Goal: Task Accomplishment & Management: Use online tool/utility

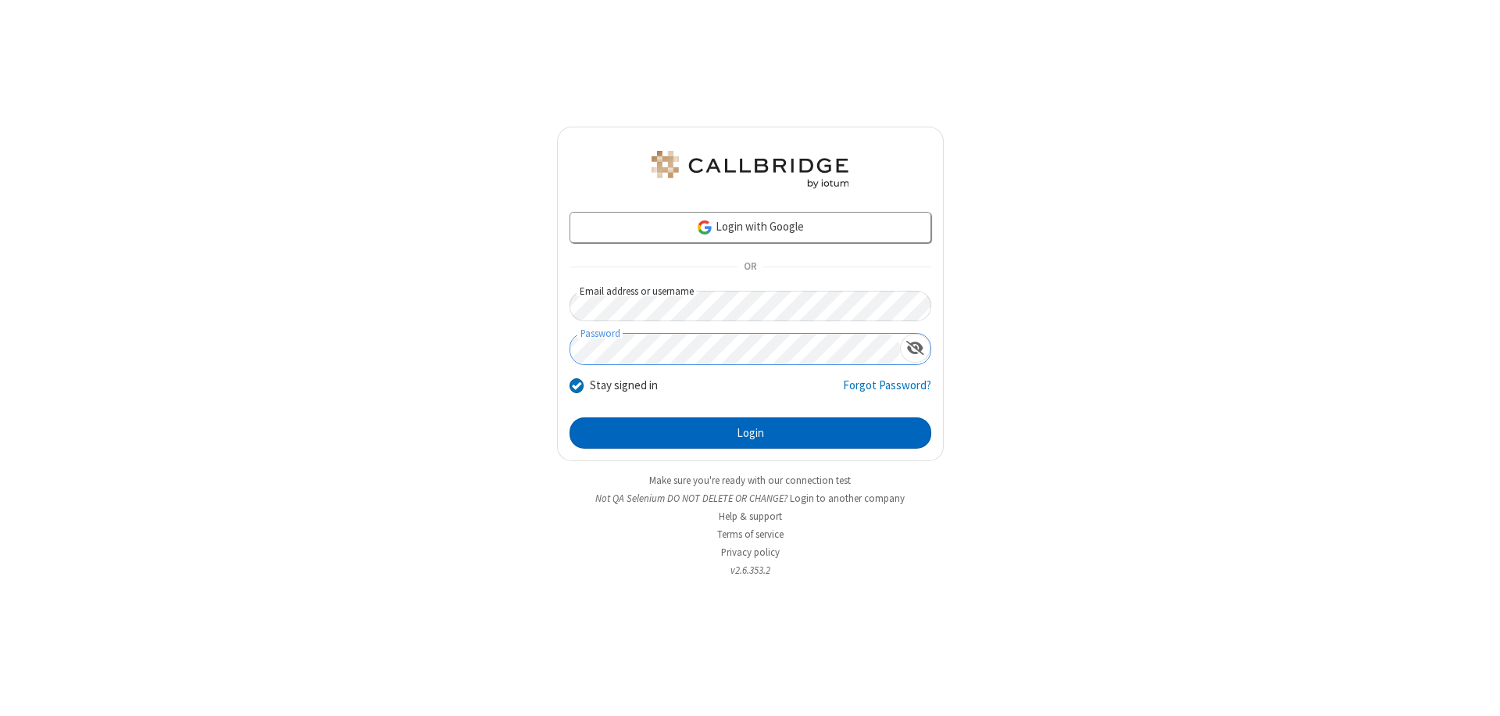
click at [750, 433] on button "Login" at bounding box center [751, 432] width 362 height 31
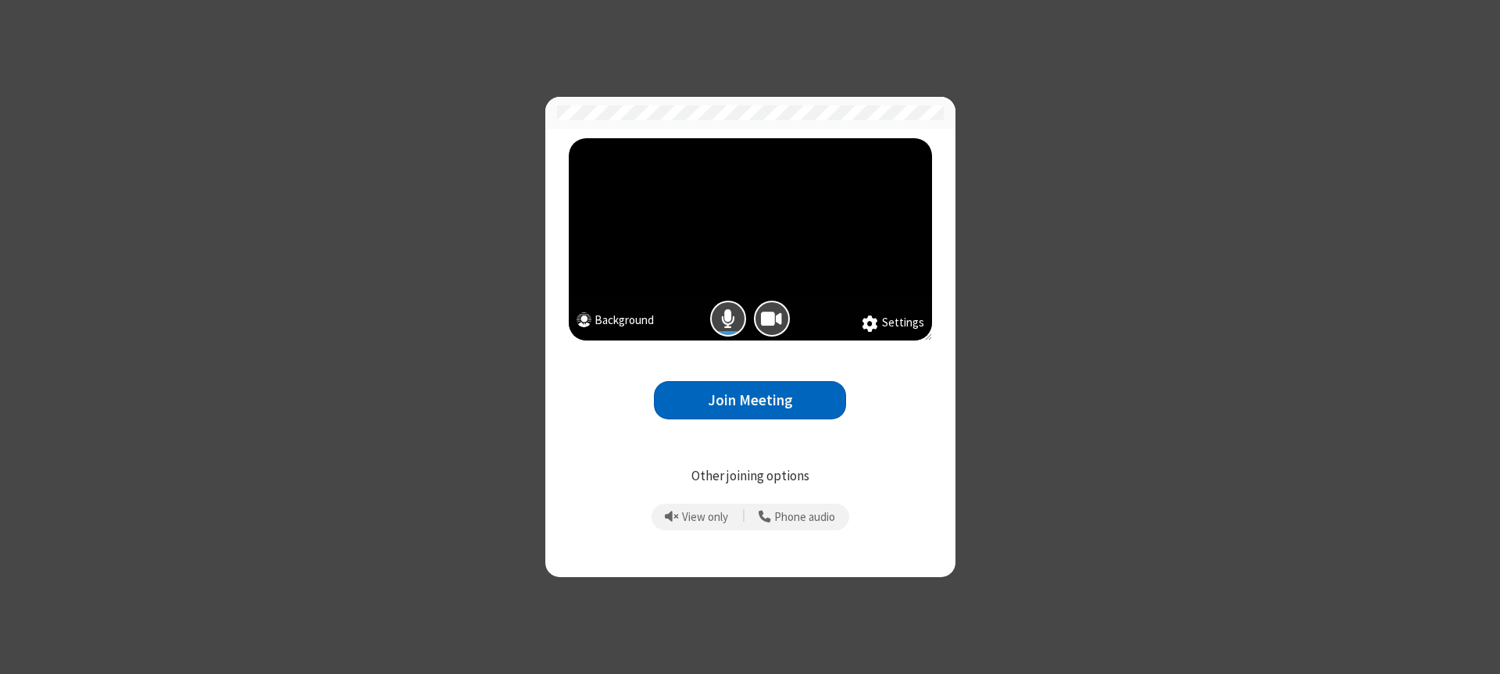
click at [750, 400] on button "Join Meeting" at bounding box center [750, 400] width 192 height 38
